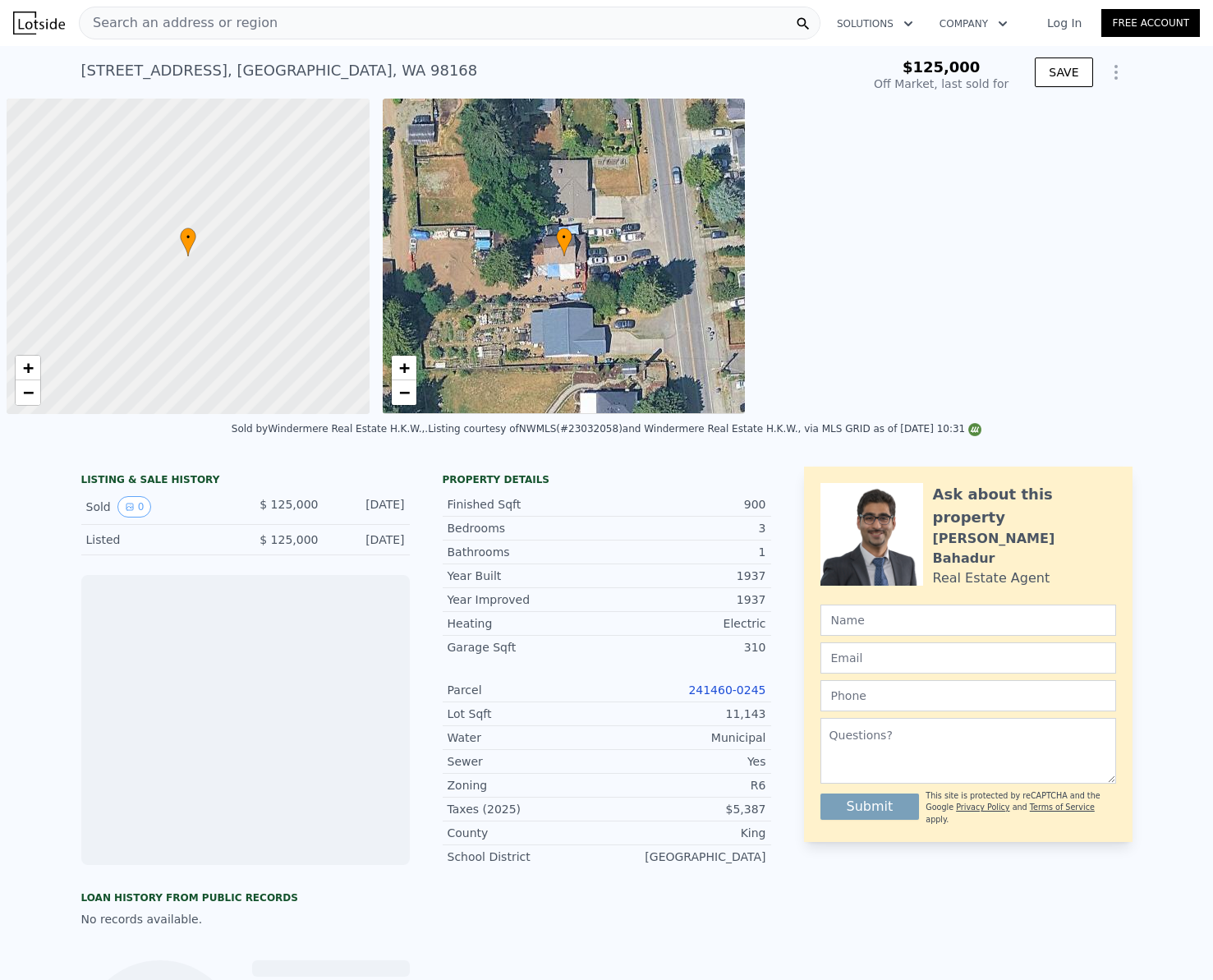
scroll to position [0, 7]
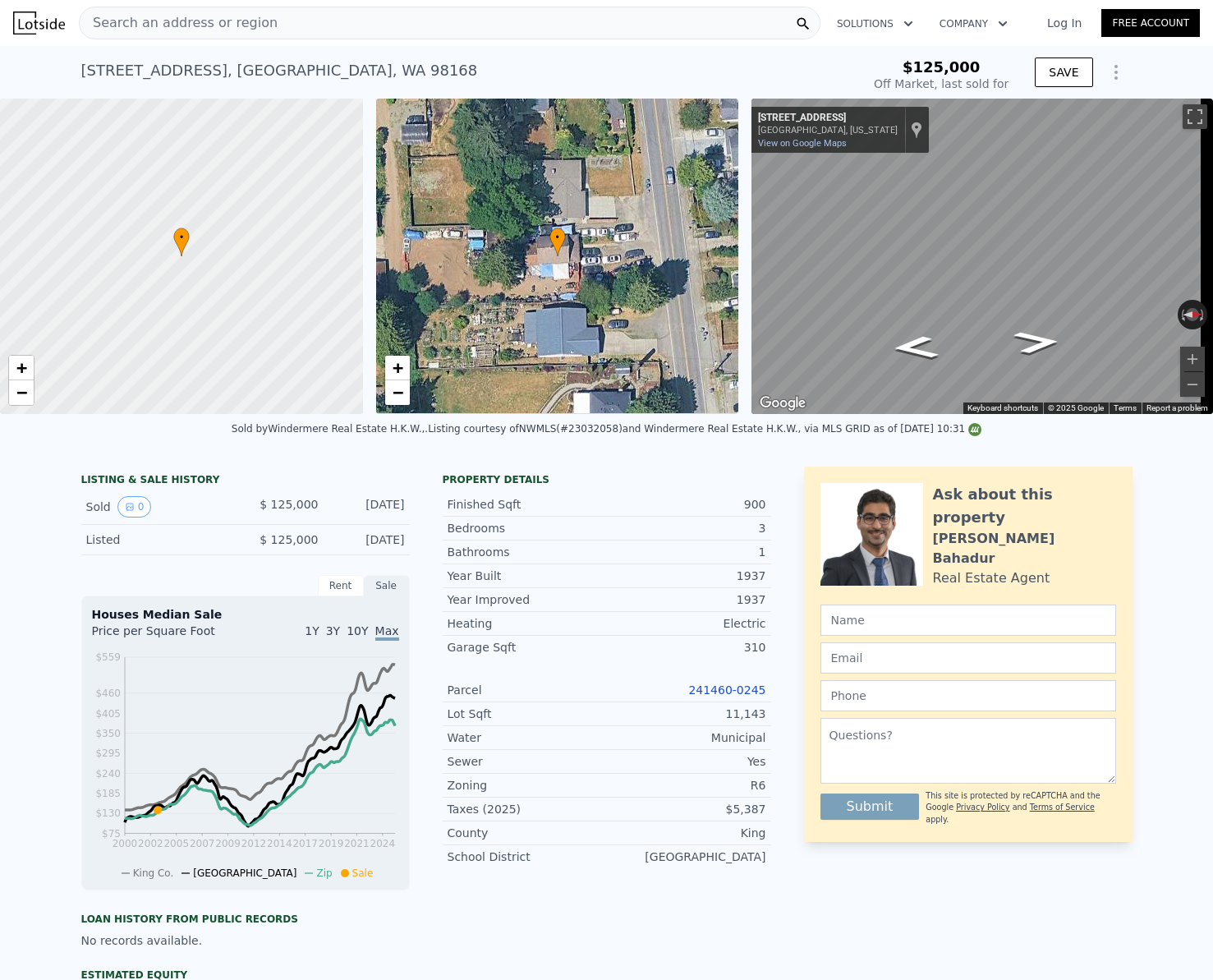
type input "$ 562,000"
type input "$ 384,792"
click at [171, 21] on span "Search an address or region" at bounding box center [178, 23] width 198 height 19
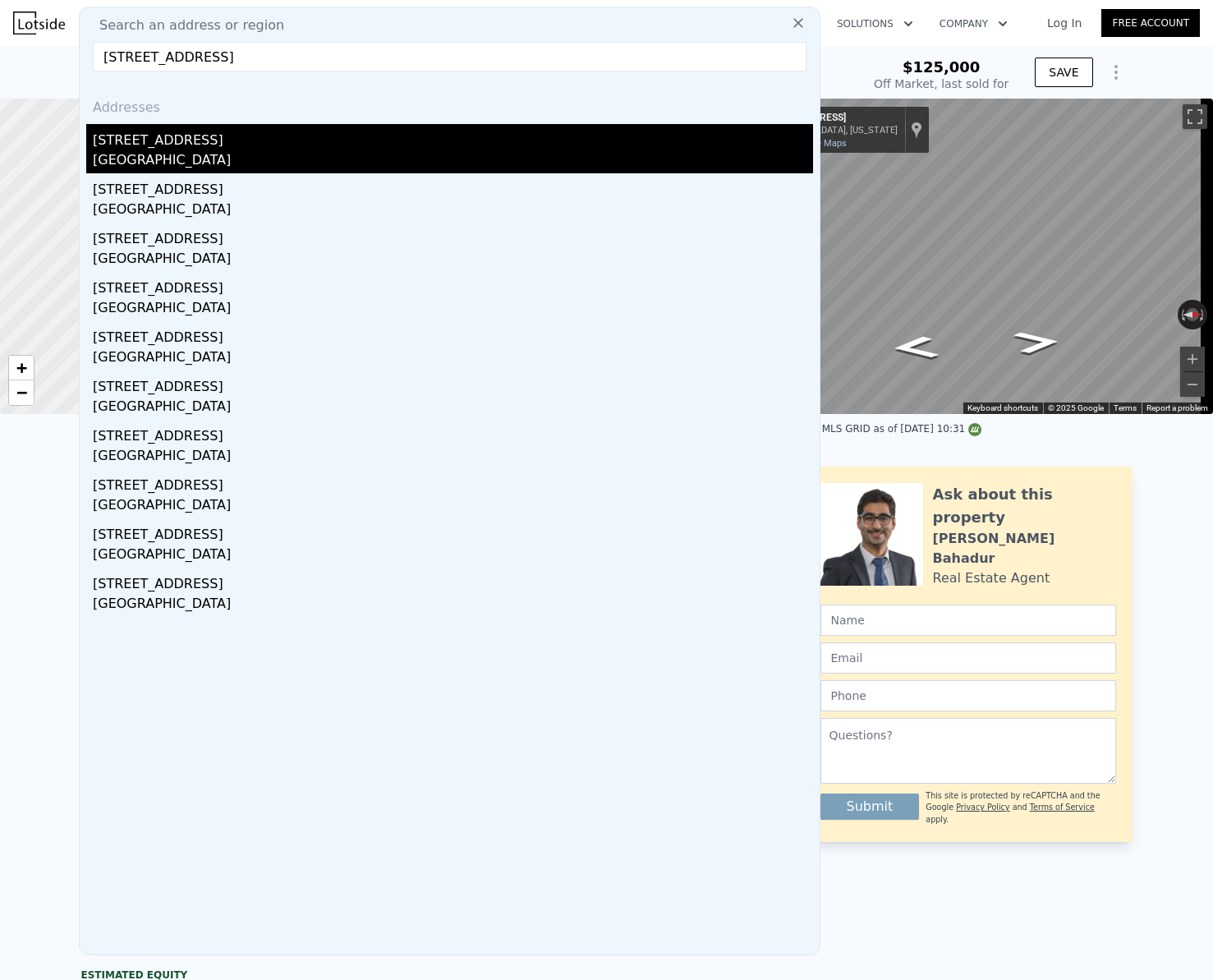
type input "[STREET_ADDRESS]"
click at [166, 155] on div "[GEOGRAPHIC_DATA]" at bounding box center [453, 162] width 720 height 23
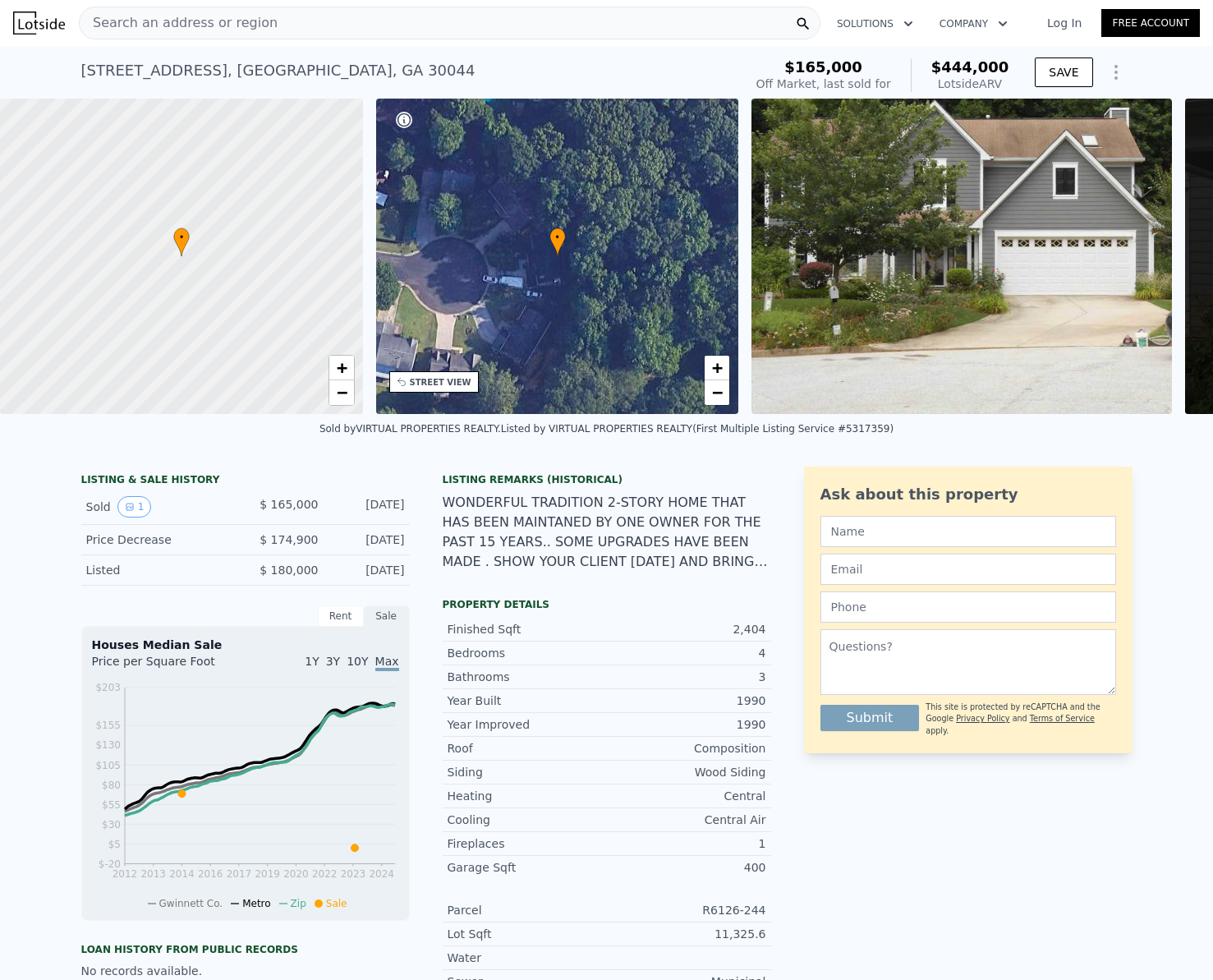
click at [183, 22] on span "Search an address or region" at bounding box center [178, 23] width 198 height 19
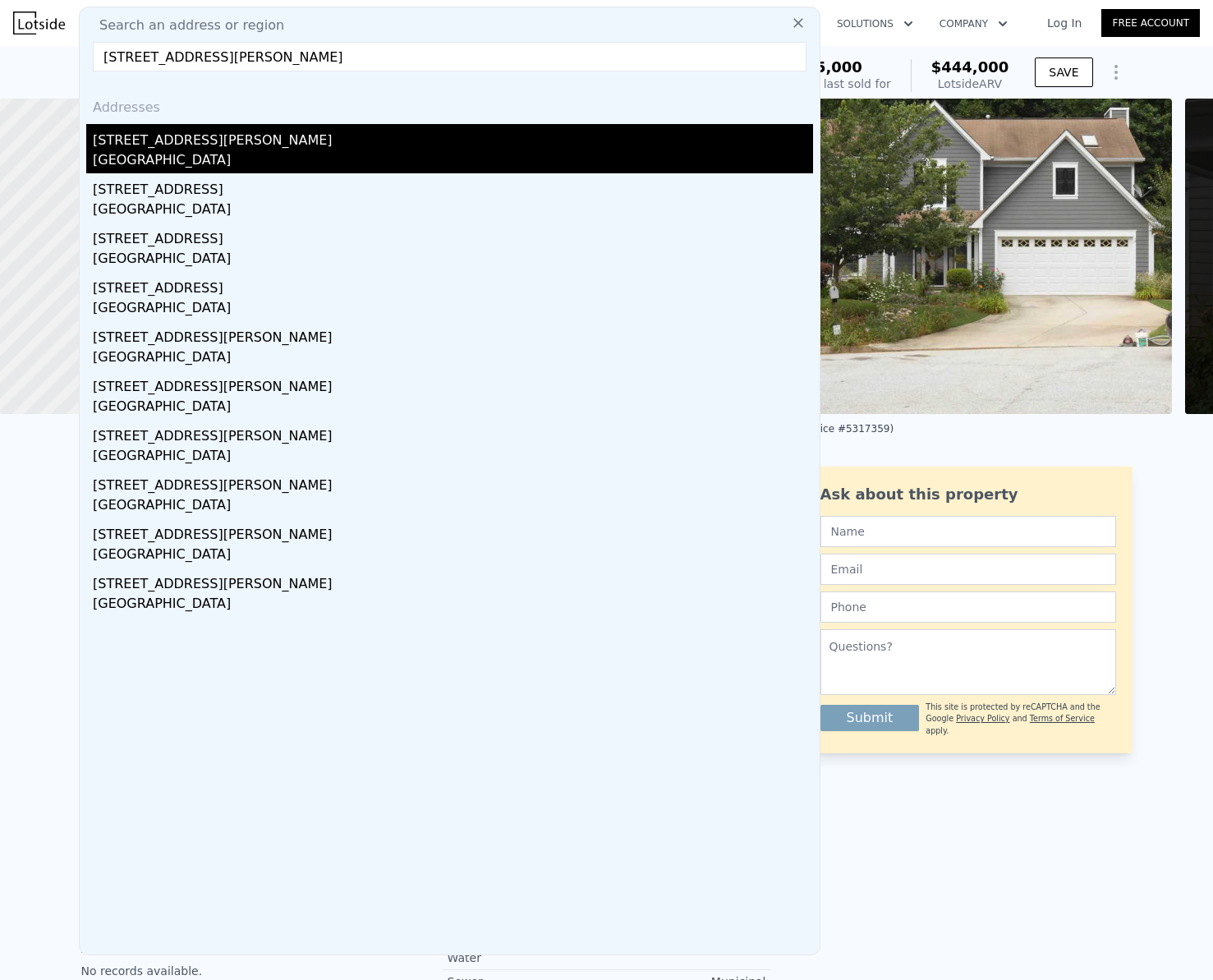
type input "[STREET_ADDRESS][PERSON_NAME]"
click at [177, 160] on div "[GEOGRAPHIC_DATA]" at bounding box center [453, 162] width 720 height 23
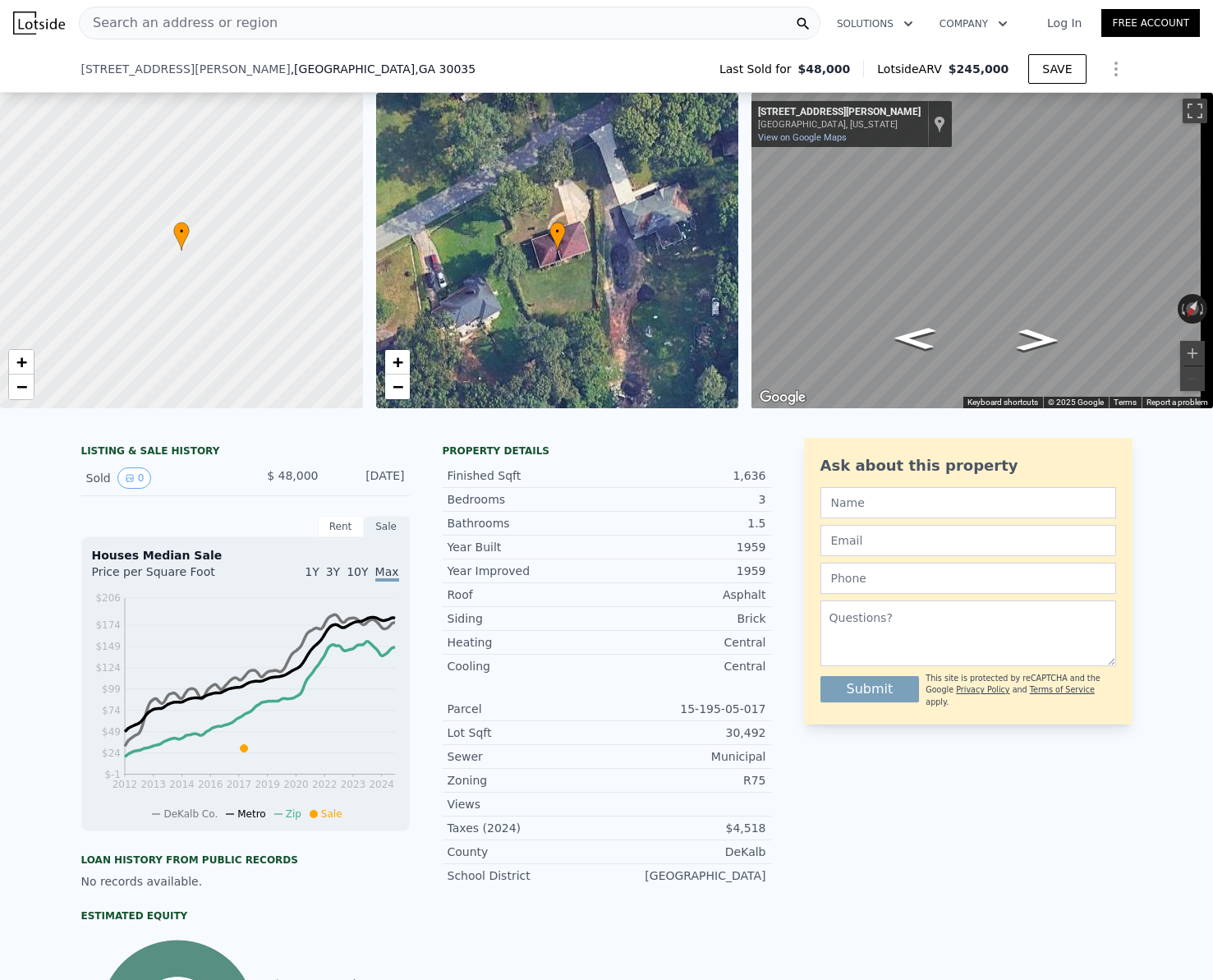
scroll to position [487, 0]
